Goal: Task Accomplishment & Management: Complete application form

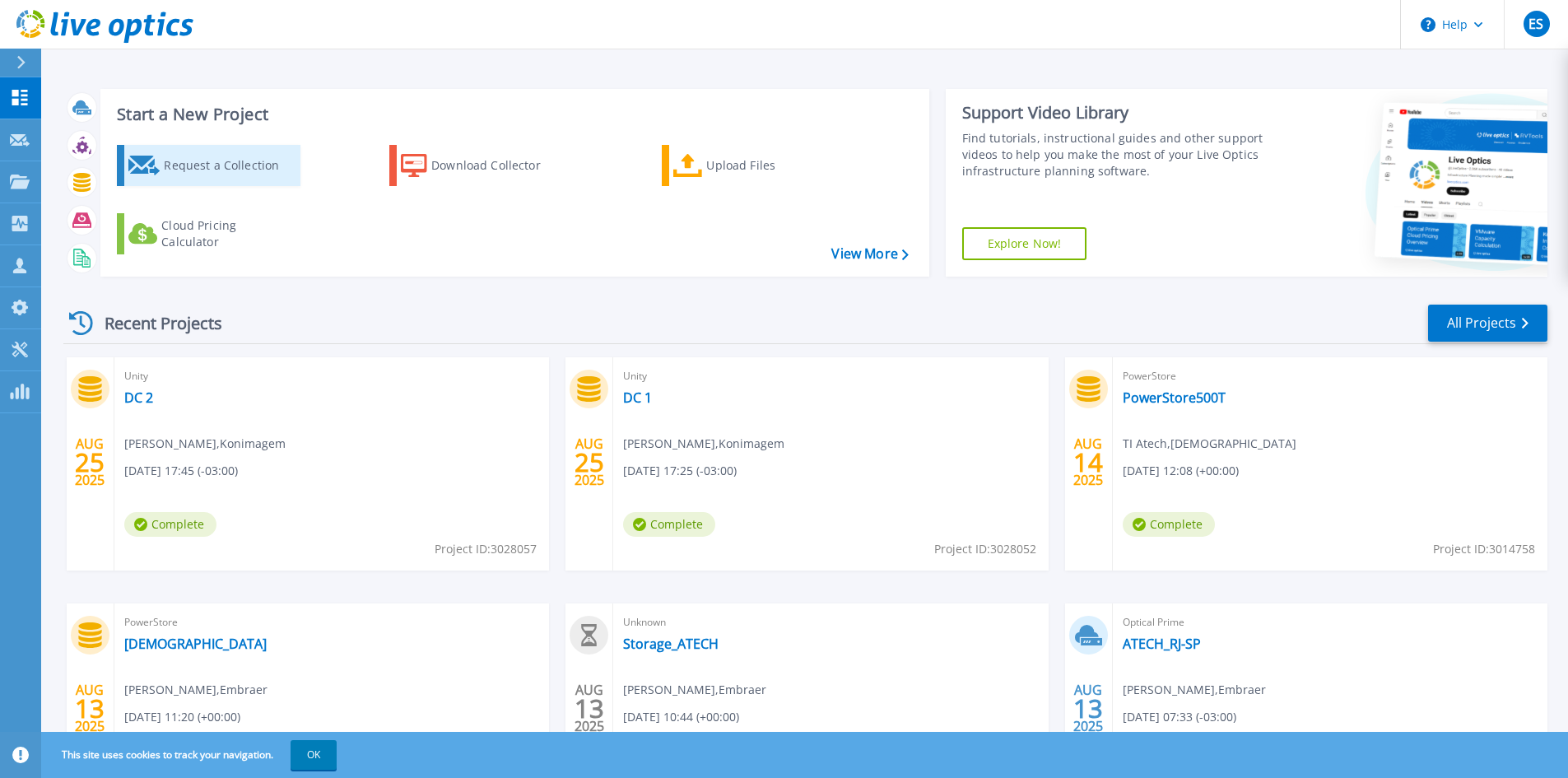
click at [236, 157] on div "Request a Collection" at bounding box center [229, 165] width 132 height 33
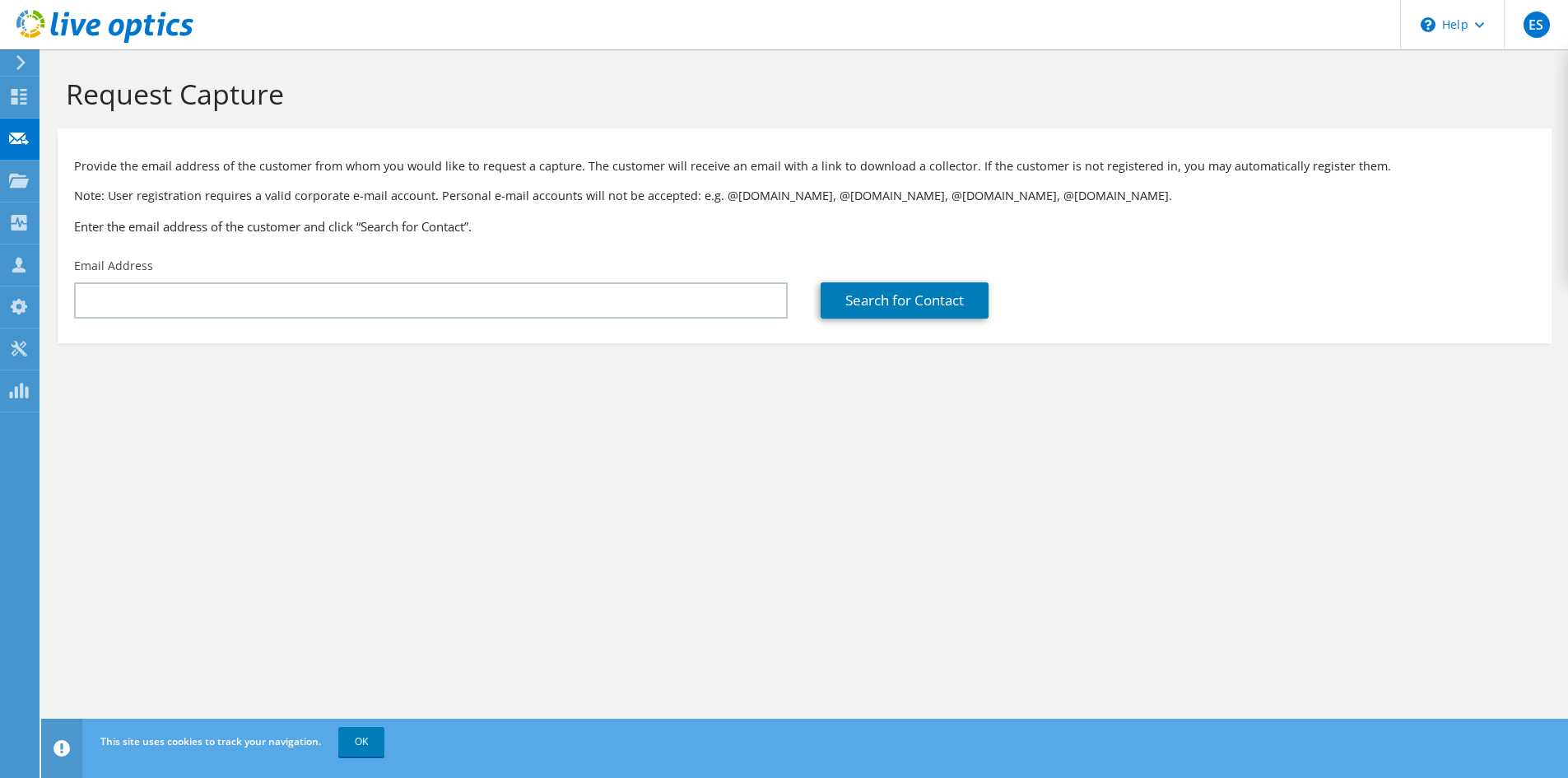
click at [198, 274] on div "Email Address" at bounding box center [430, 288] width 747 height 77
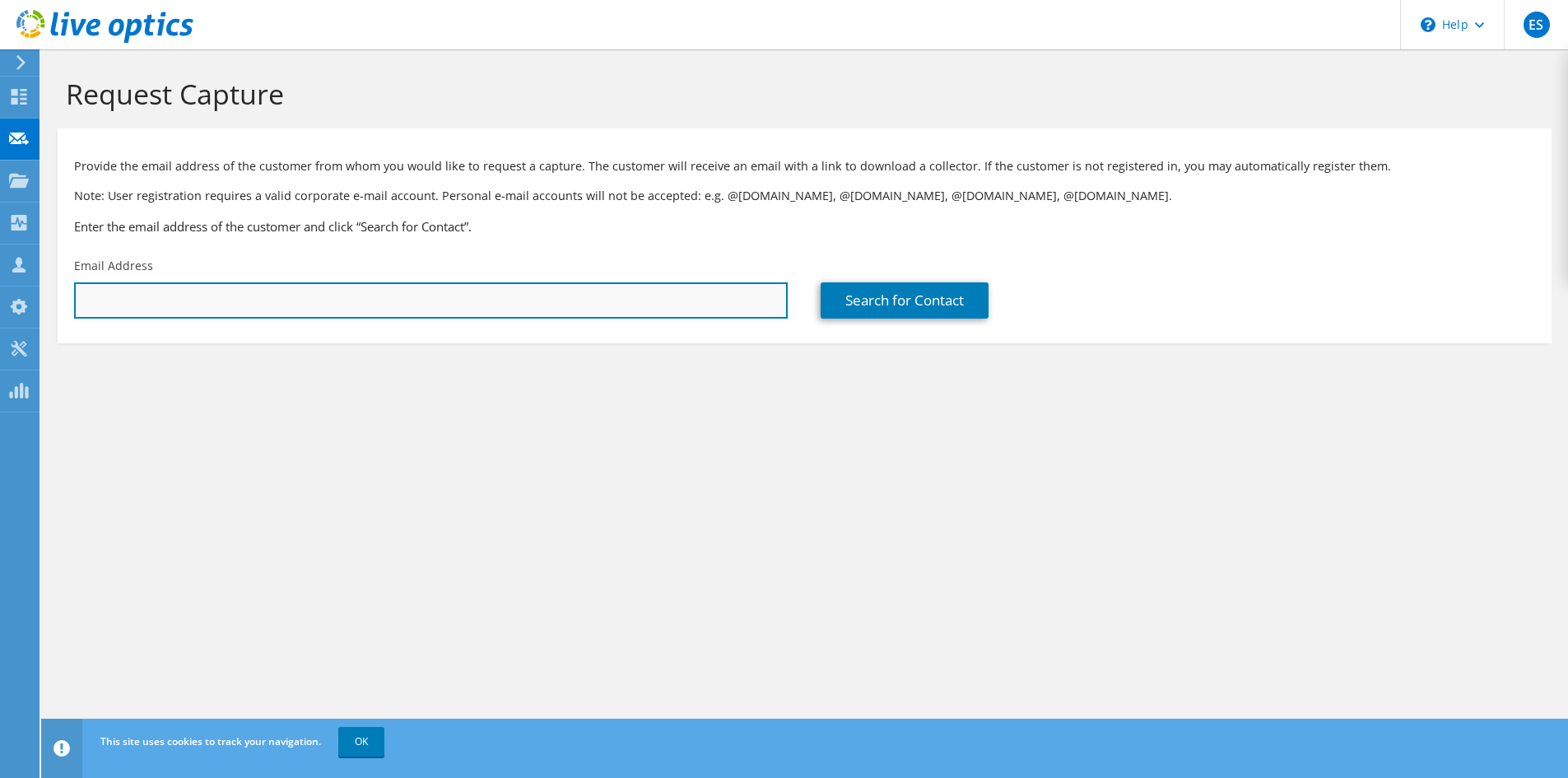
click at [224, 298] on input "text" at bounding box center [430, 301] width 714 height 37
click at [140, 303] on input "text" at bounding box center [430, 301] width 714 height 37
paste input "marcus.miranda@grupocimed.com.br"
type input "marcus.miranda@grupocimed.com.br"
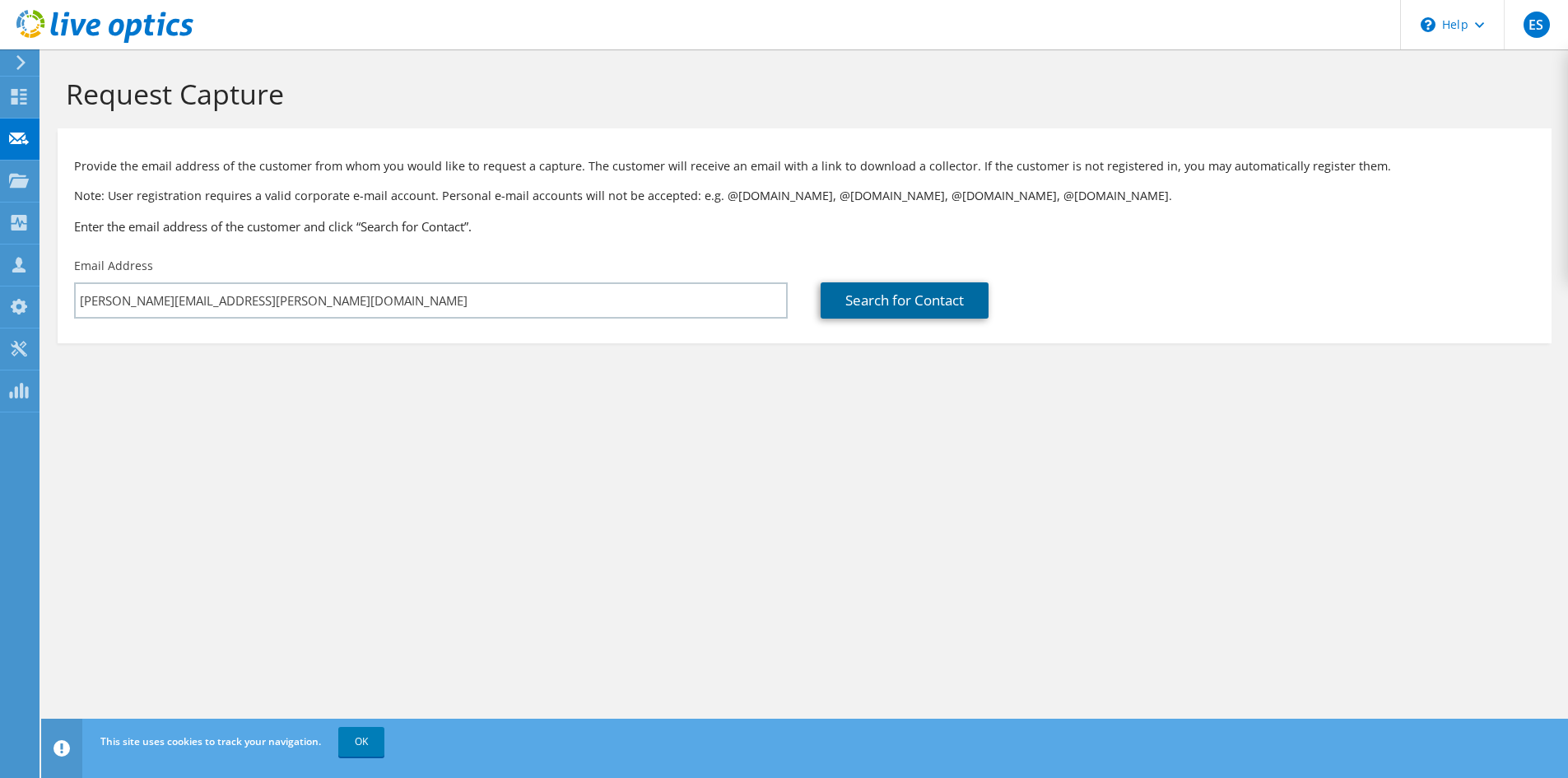
click at [883, 301] on link "Search for Contact" at bounding box center [905, 301] width 168 height 37
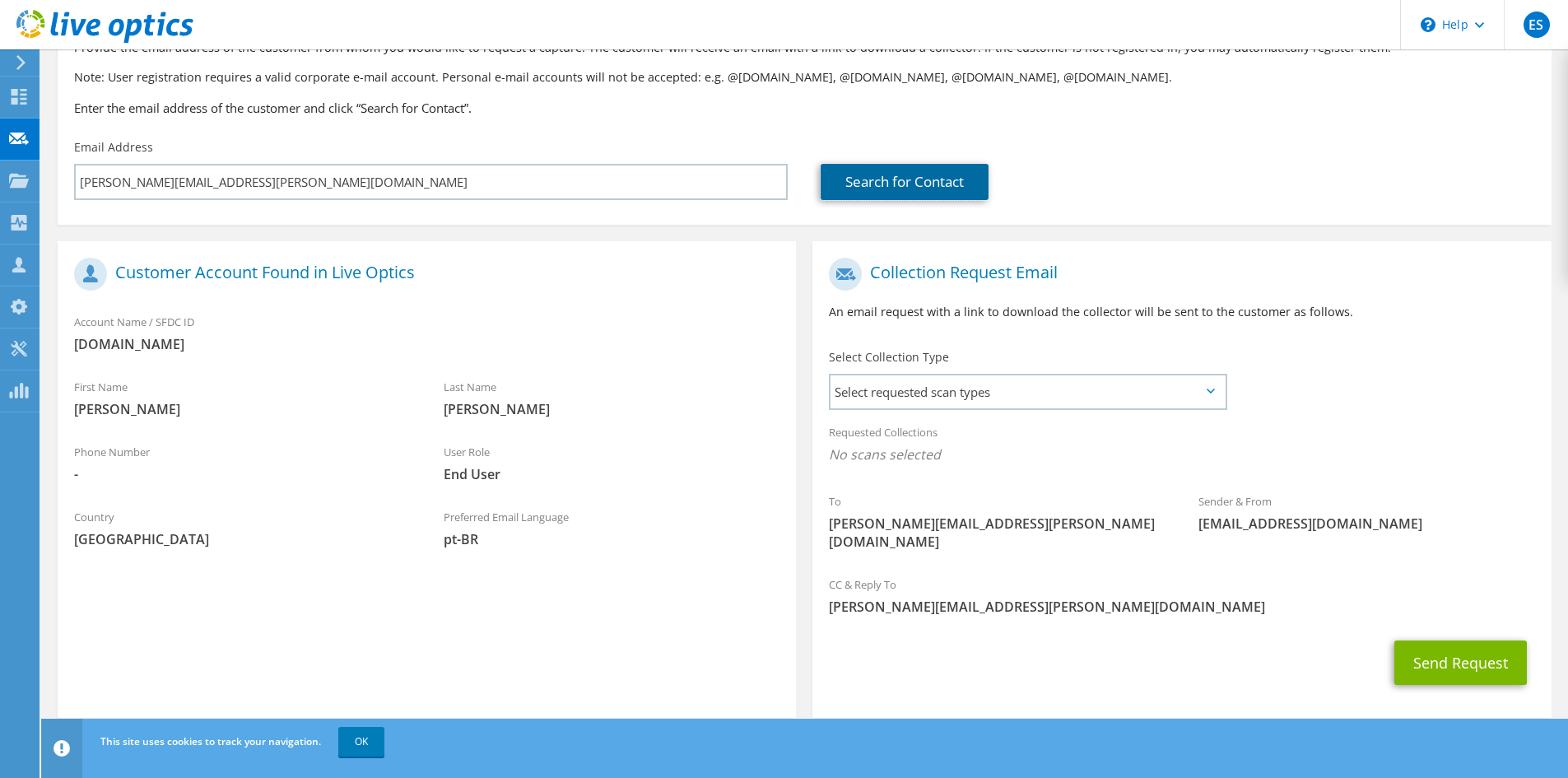
scroll to position [123, 0]
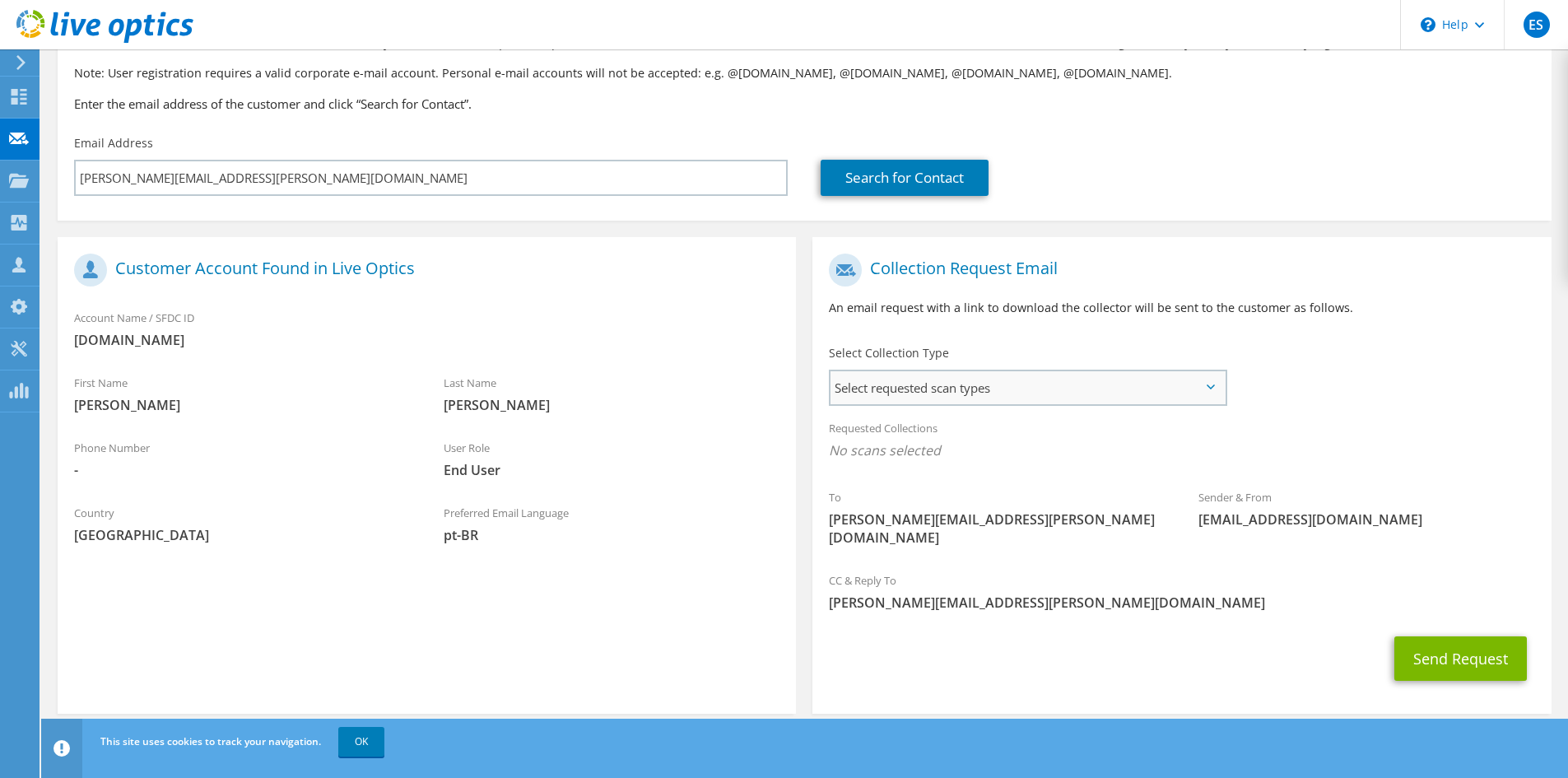
click at [912, 389] on span "Select requested scan types" at bounding box center [1028, 388] width 395 height 33
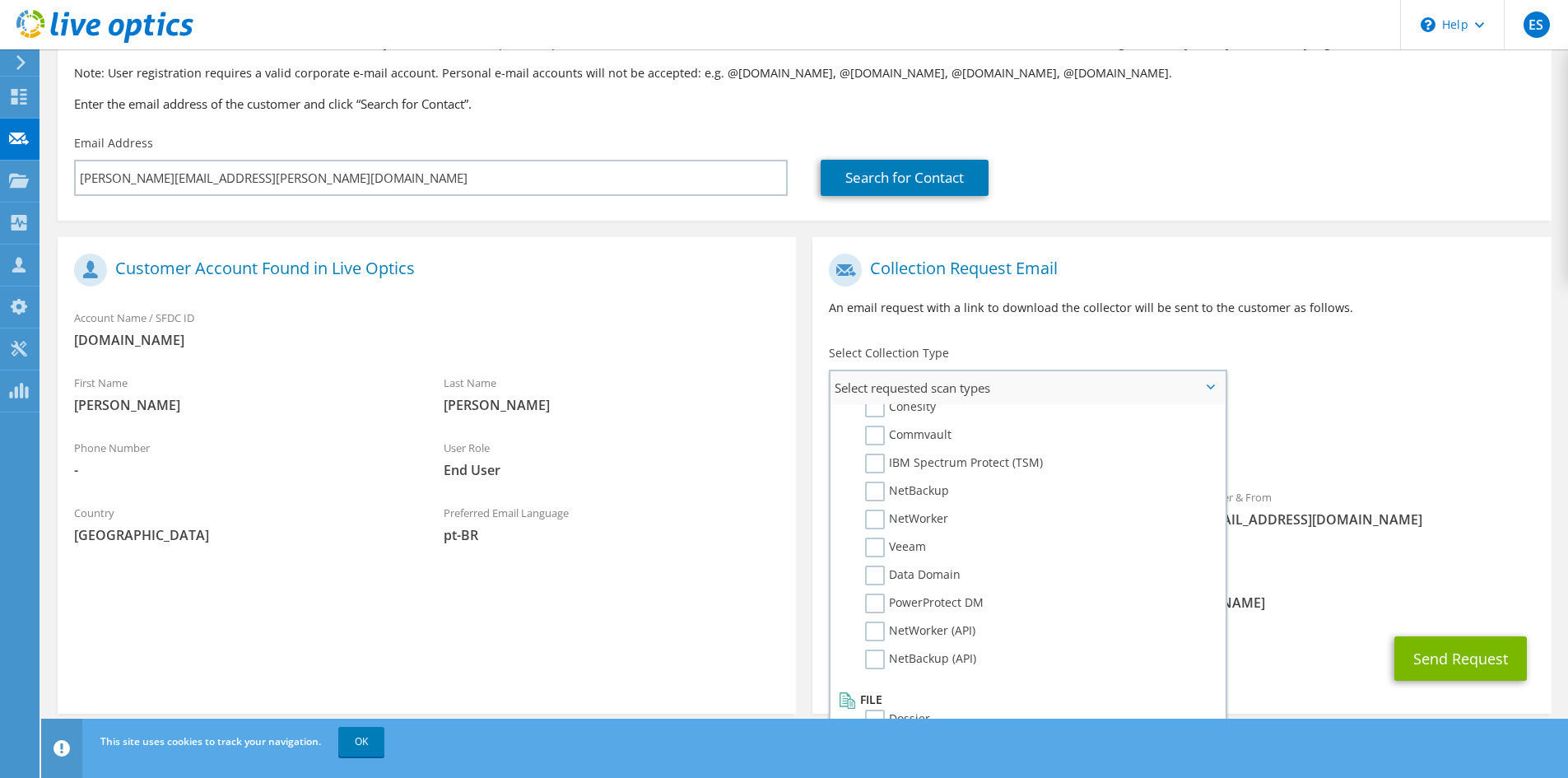
scroll to position [783, 0]
click at [871, 705] on label "Dossier" at bounding box center [897, 707] width 65 height 20
click at [0, 0] on input "Dossier" at bounding box center [0, 0] width 0 height 0
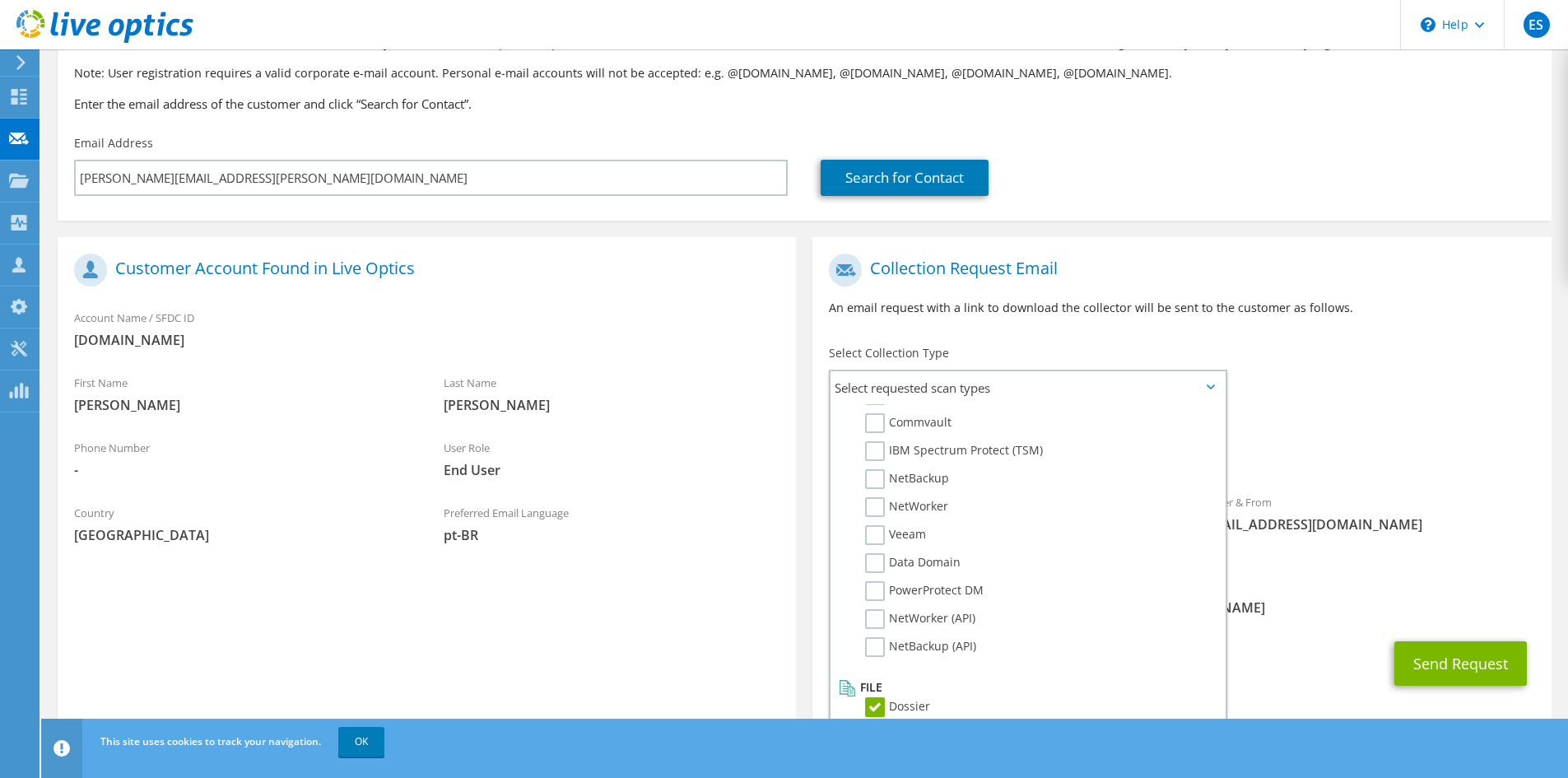
scroll to position [128, 0]
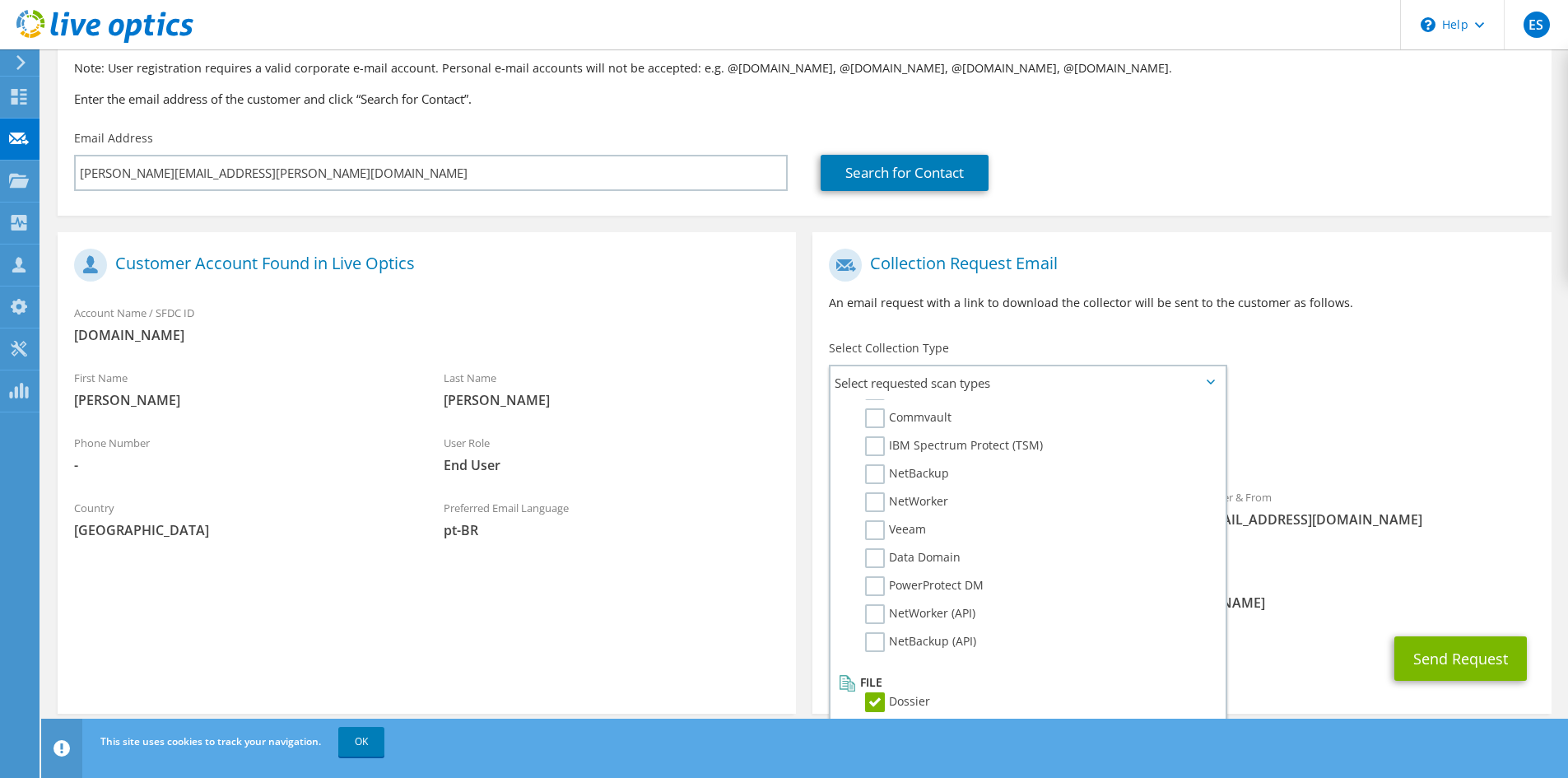
click at [1335, 377] on div "To marcus.miranda@grupocimed.com.br Sender & From liveoptics@liveoptics.com" at bounding box center [1182, 401] width 739 height 323
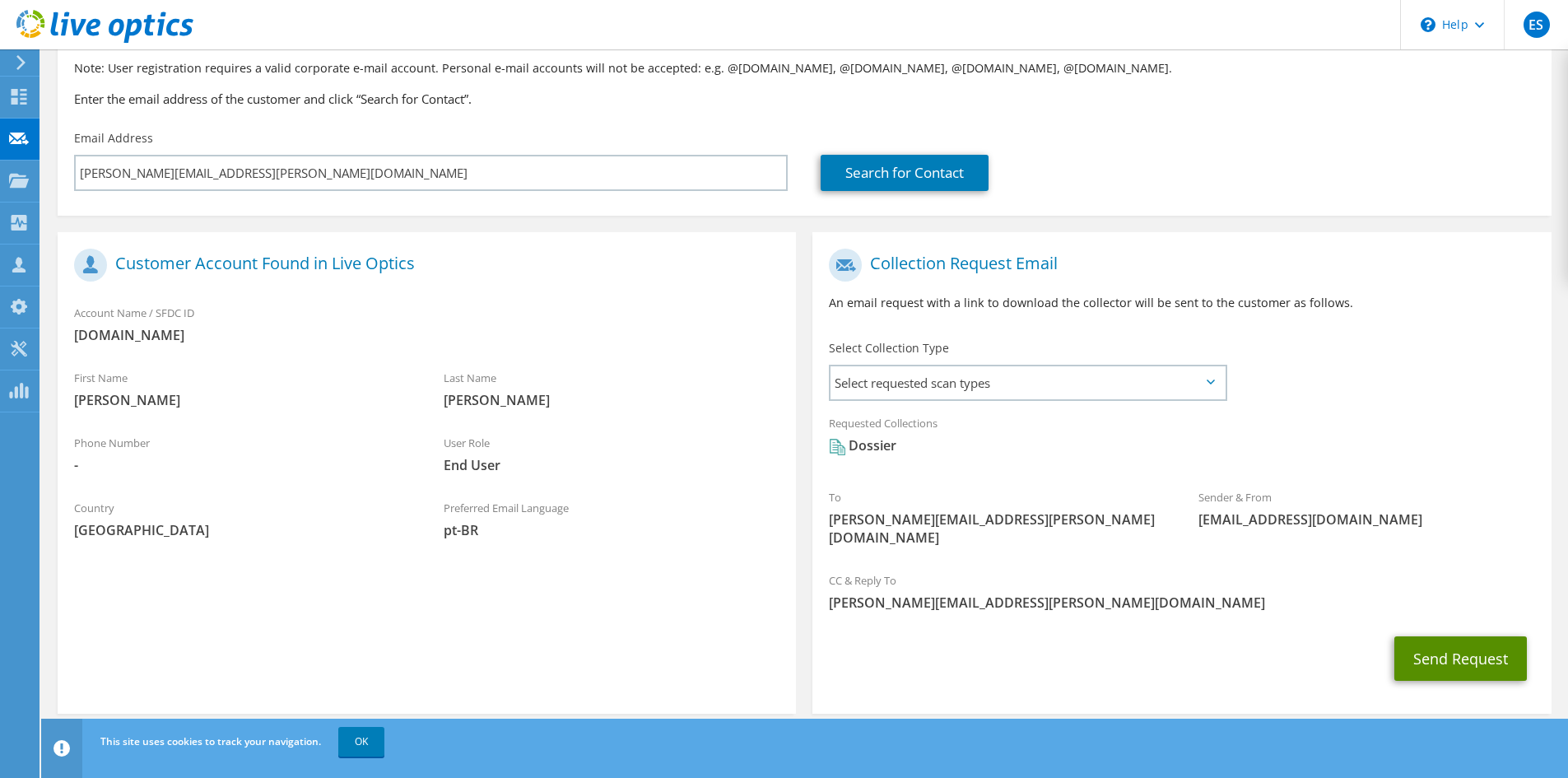
click at [1454, 640] on button "Send Request" at bounding box center [1461, 659] width 133 height 45
